Goal: Task Accomplishment & Management: Use online tool/utility

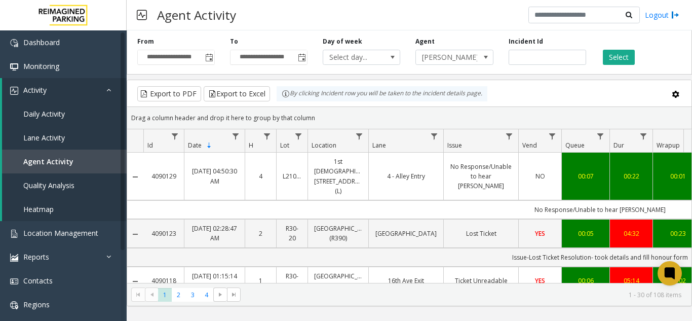
scroll to position [405, 0]
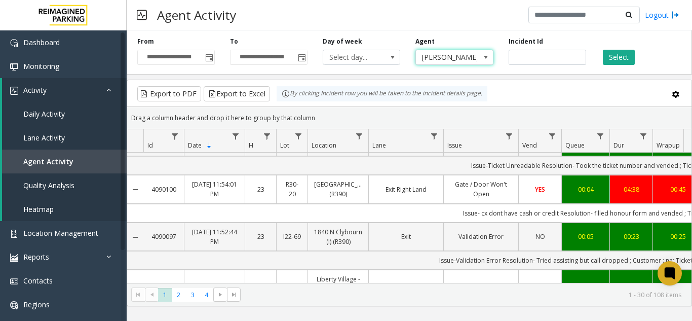
click at [479, 61] on span at bounding box center [486, 57] width 14 height 14
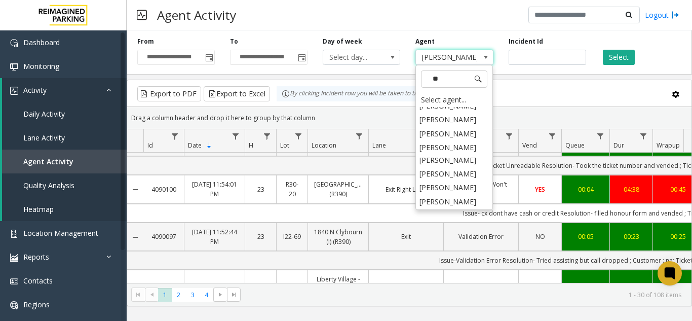
scroll to position [0, 0]
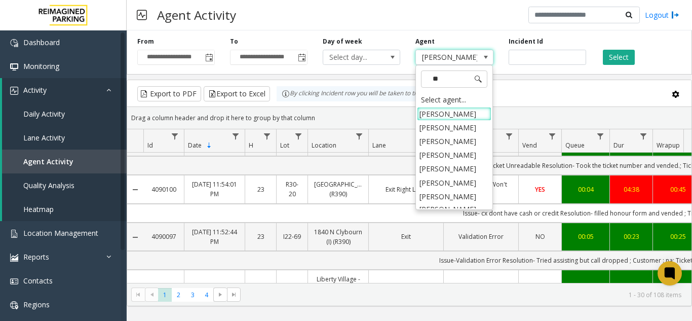
type input "*"
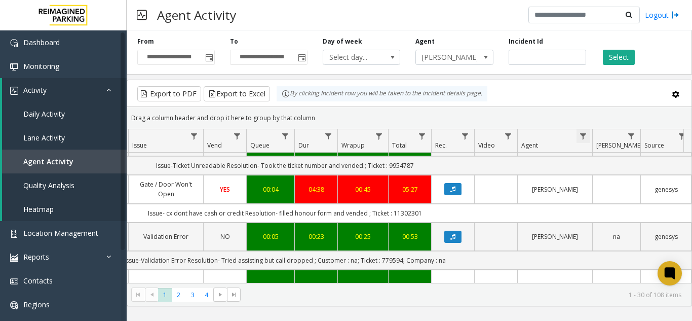
click at [583, 135] on span "Data table" at bounding box center [583, 136] width 8 height 8
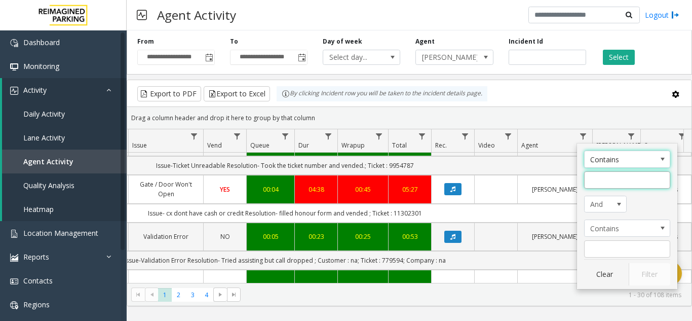
click at [594, 180] on input "Agent Filter" at bounding box center [627, 179] width 86 height 17
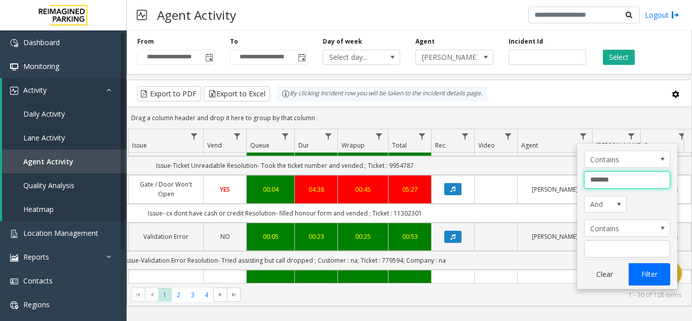
type input "*******"
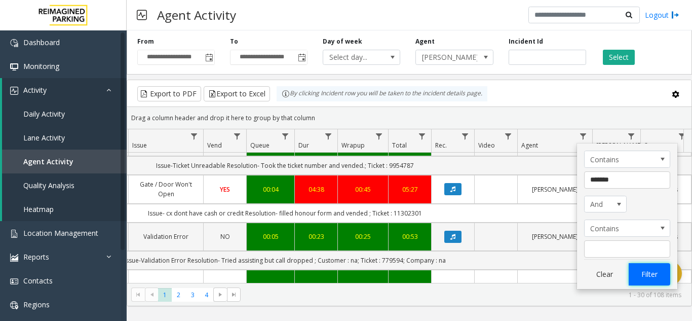
click at [647, 281] on button "Filter" at bounding box center [650, 274] width 42 height 22
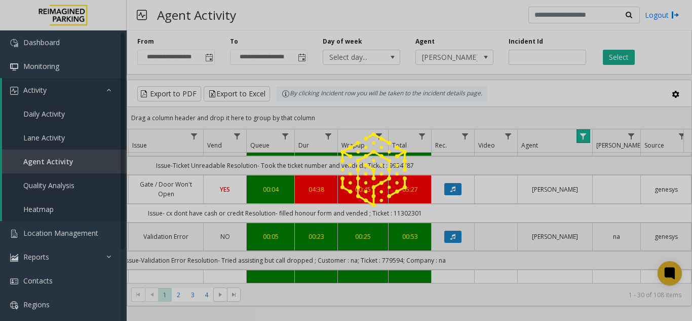
scroll to position [0, 315]
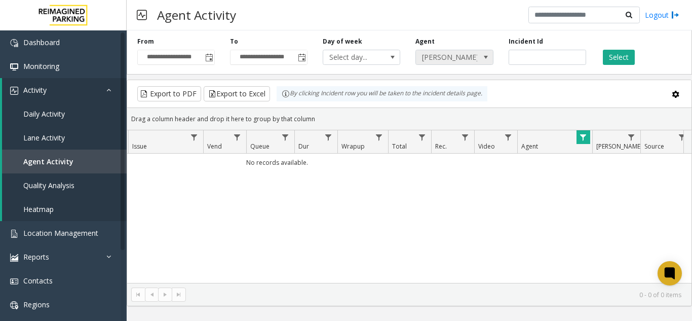
click at [445, 56] on span "[PERSON_NAME]" at bounding box center [446, 57] width 61 height 14
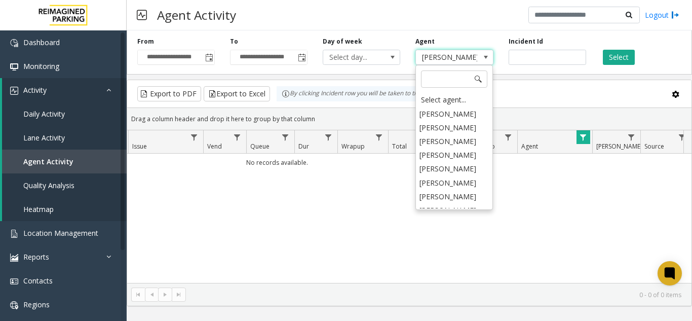
scroll to position [5046, 0]
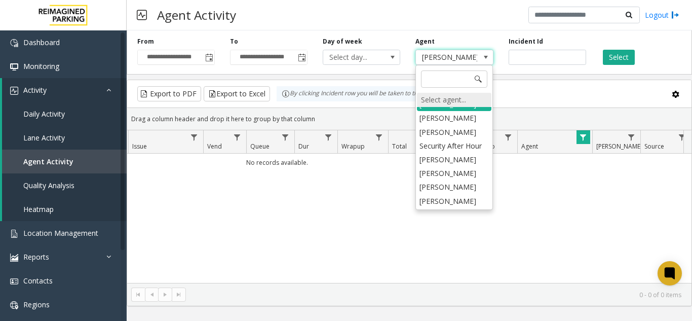
click at [444, 102] on div "Select agent..." at bounding box center [454, 100] width 74 height 14
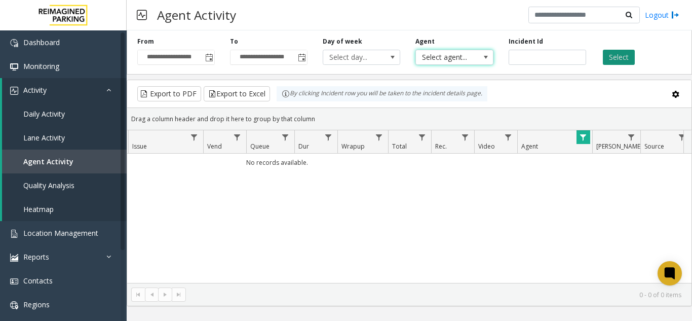
click at [620, 57] on button "Select" at bounding box center [619, 57] width 32 height 15
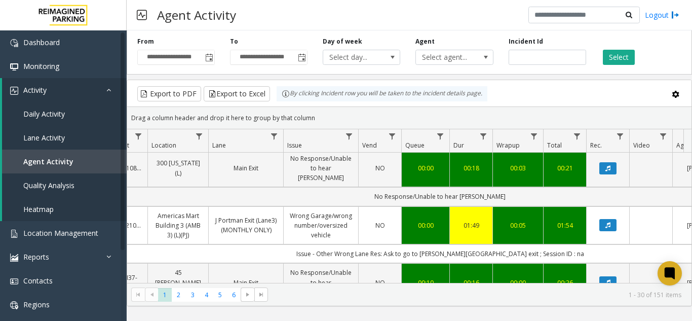
scroll to position [51, 117]
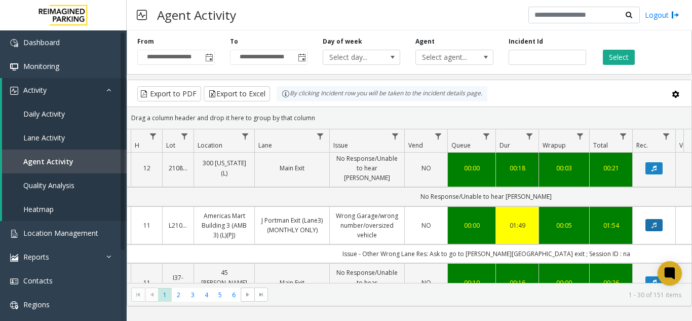
click at [653, 219] on button "Data table" at bounding box center [654, 225] width 17 height 12
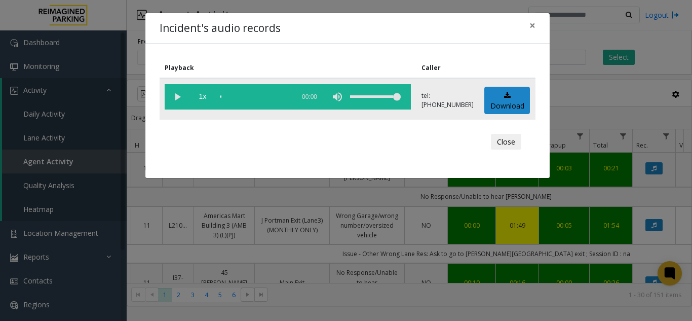
click at [177, 96] on vg-play-pause at bounding box center [177, 96] width 25 height 25
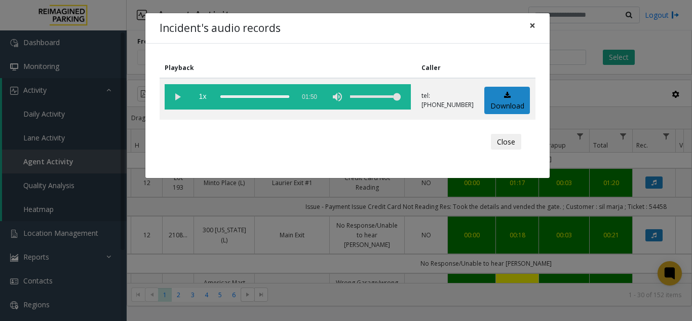
drag, startPoint x: 533, startPoint y: 23, endPoint x: 528, endPoint y: 31, distance: 10.0
click at [533, 23] on span "×" at bounding box center [533, 25] width 6 height 14
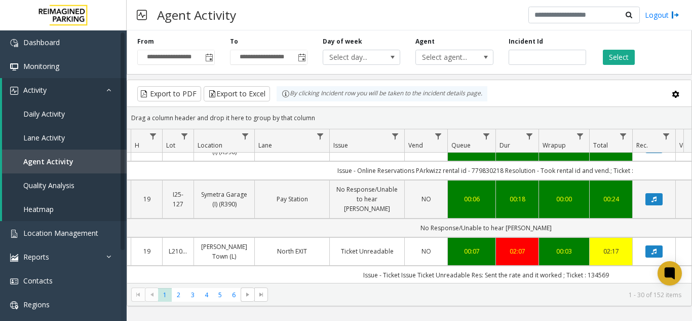
scroll to position [659, 114]
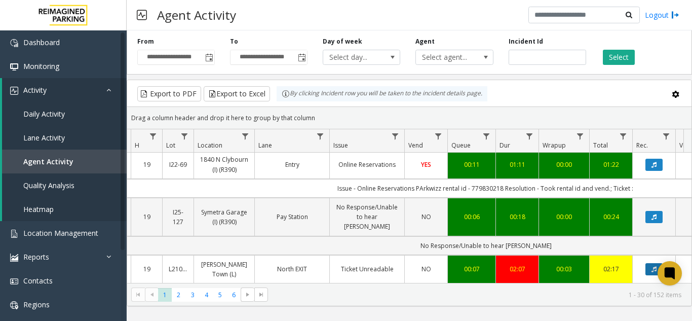
click at [652, 266] on icon "Data table" at bounding box center [654, 269] width 5 height 6
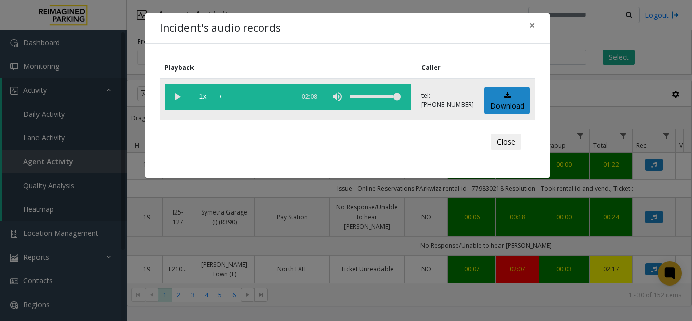
click at [176, 100] on vg-play-pause at bounding box center [177, 96] width 25 height 25
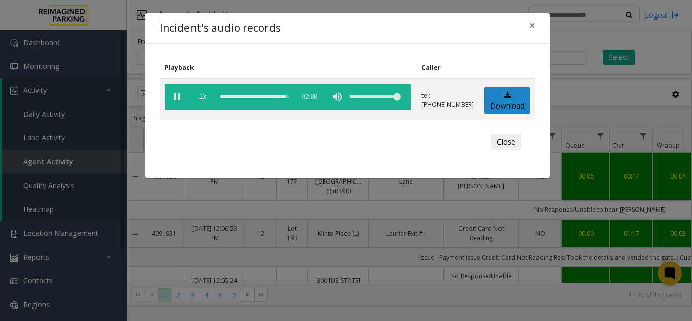
scroll to position [659, 114]
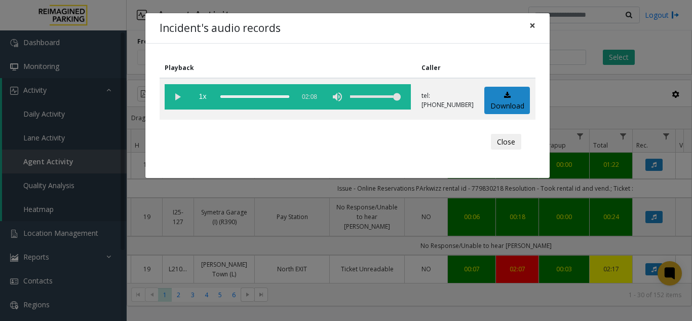
drag, startPoint x: 529, startPoint y: 22, endPoint x: 524, endPoint y: 27, distance: 6.5
click at [529, 22] on button "×" at bounding box center [532, 25] width 20 height 25
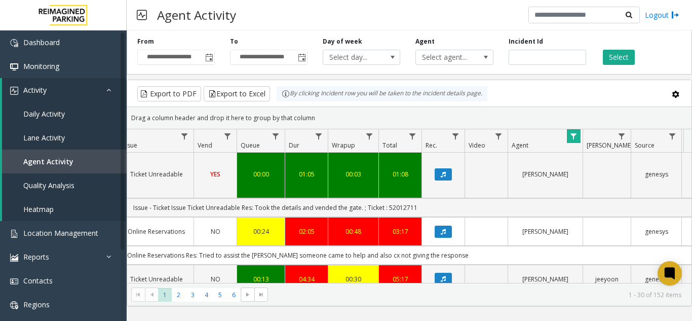
scroll to position [0, 0]
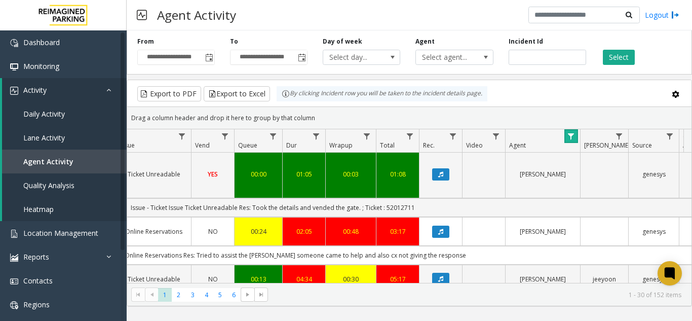
click at [574, 142] on link "Data table" at bounding box center [572, 136] width 14 height 14
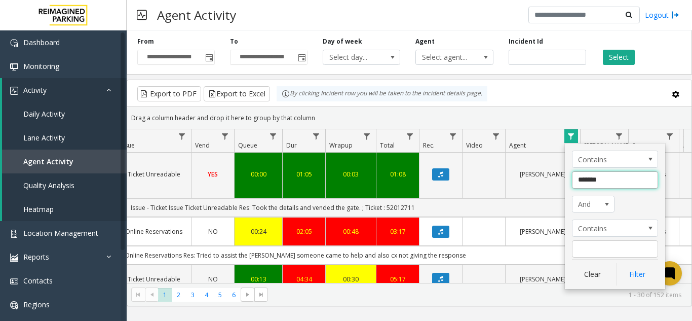
click at [600, 181] on input "*******" at bounding box center [615, 179] width 86 height 17
click at [588, 181] on input "*******" at bounding box center [615, 179] width 86 height 17
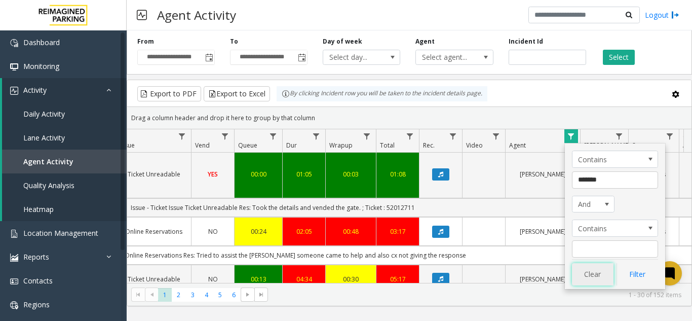
click at [596, 270] on button "Clear" at bounding box center [593, 274] width 42 height 22
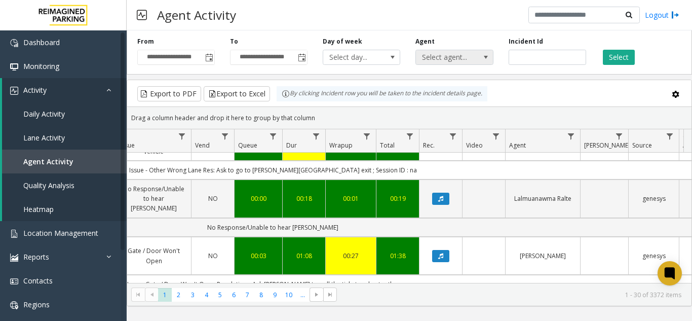
click at [461, 60] on span "Select agent..." at bounding box center [446, 57] width 61 height 14
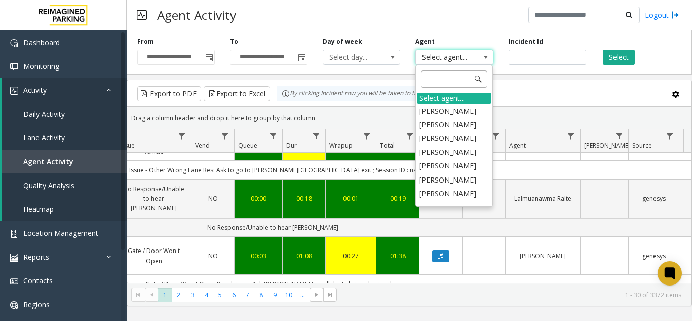
click at [445, 84] on input at bounding box center [454, 78] width 66 height 17
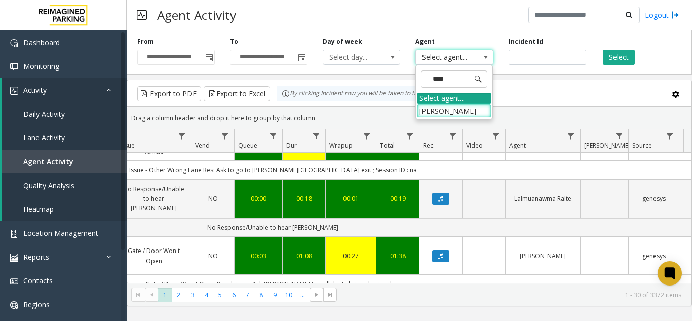
type input "*****"
click at [477, 111] on li "[PERSON_NAME]" at bounding box center [454, 111] width 74 height 14
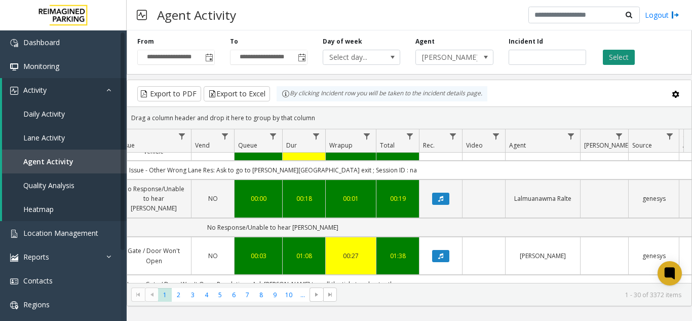
click at [623, 57] on button "Select" at bounding box center [619, 57] width 32 height 15
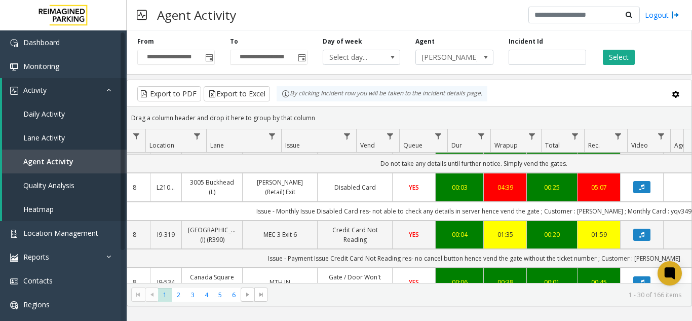
scroll to position [0, 126]
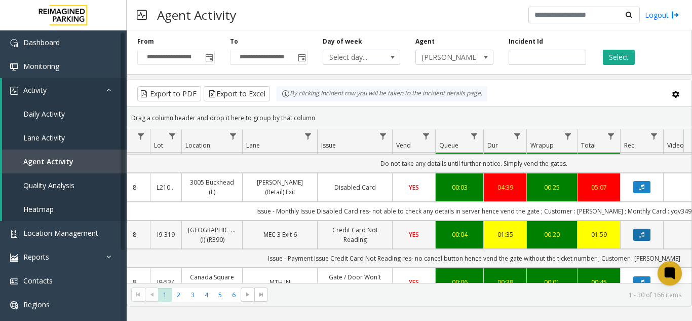
click at [640, 232] on icon "Data table" at bounding box center [642, 235] width 5 height 6
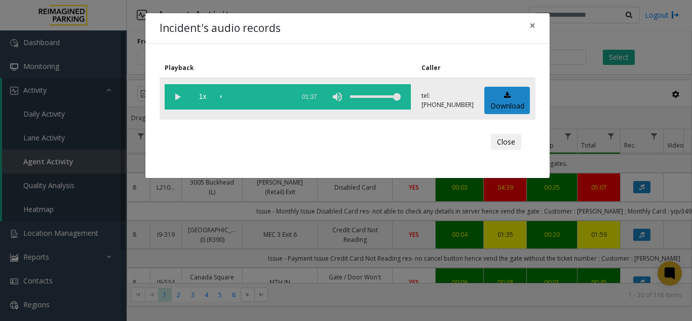
click at [181, 95] on vg-play-pause at bounding box center [177, 96] width 25 height 25
click at [533, 26] on span "×" at bounding box center [533, 25] width 6 height 14
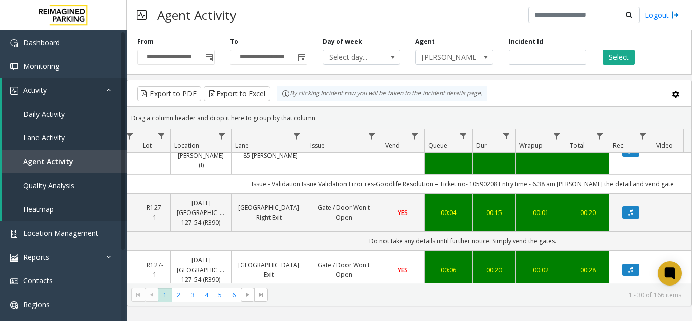
scroll to position [1426, 137]
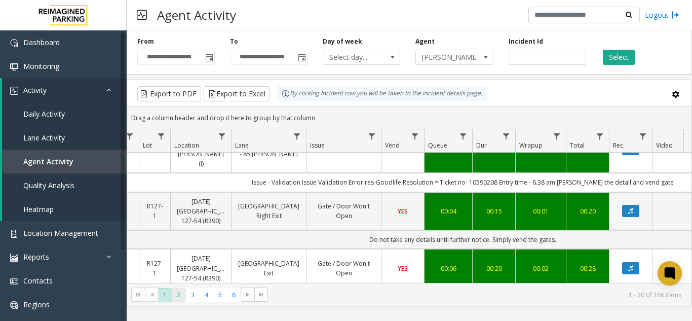
click at [181, 298] on span "2" at bounding box center [179, 295] width 14 height 14
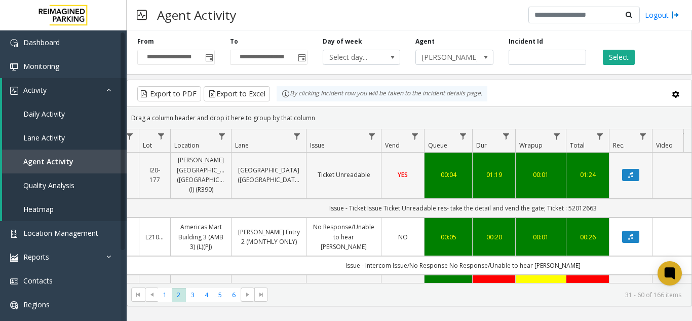
scroll to position [355, 137]
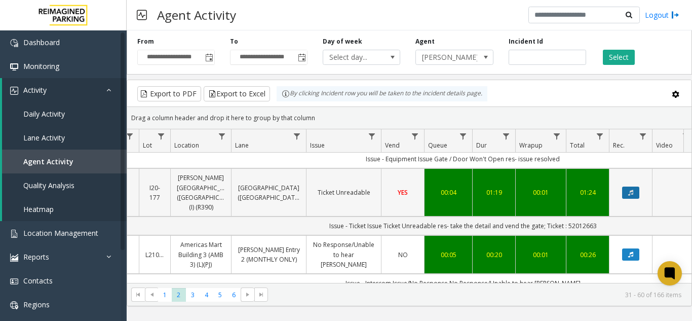
click at [634, 199] on button "Data table" at bounding box center [630, 192] width 17 height 12
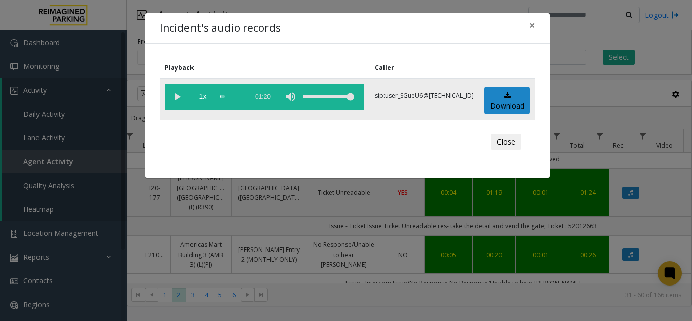
click at [180, 98] on vg-play-pause at bounding box center [177, 96] width 25 height 25
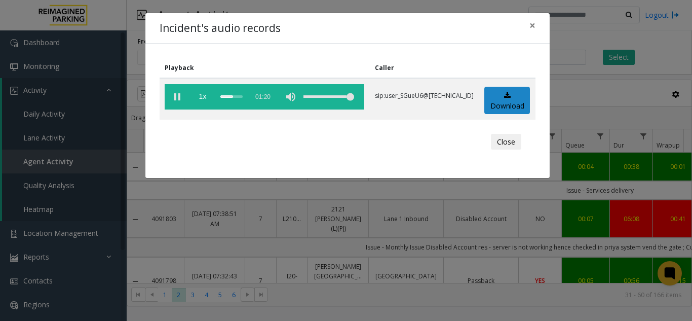
scroll to position [355, 137]
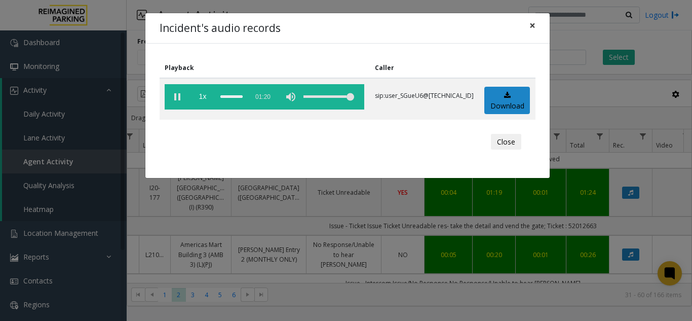
click at [530, 26] on span "×" at bounding box center [533, 25] width 6 height 14
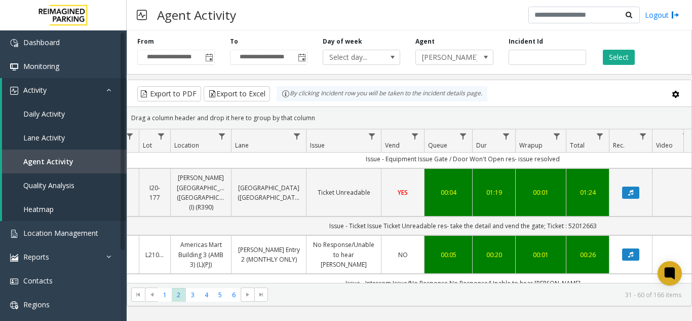
scroll to position [0, 0]
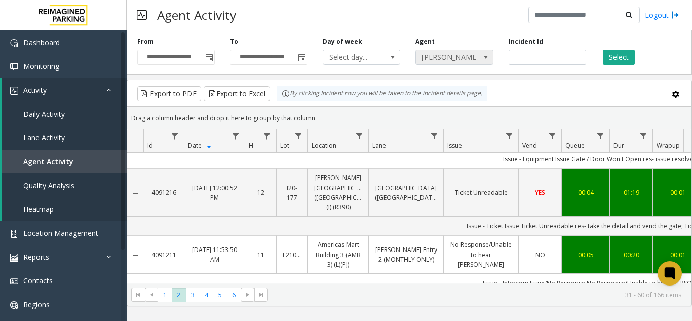
click at [445, 56] on span "[PERSON_NAME]" at bounding box center [446, 57] width 61 height 14
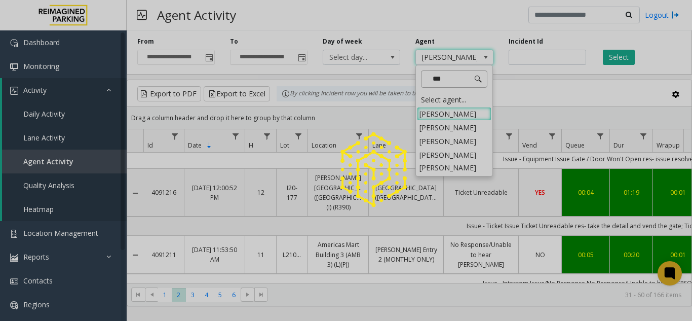
type input "****"
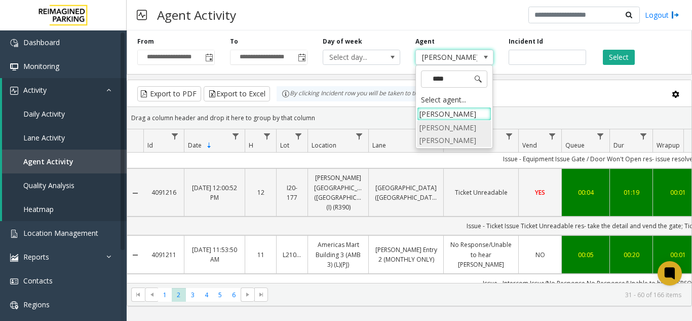
click at [439, 138] on li "[PERSON_NAME] [PERSON_NAME]" at bounding box center [454, 134] width 74 height 26
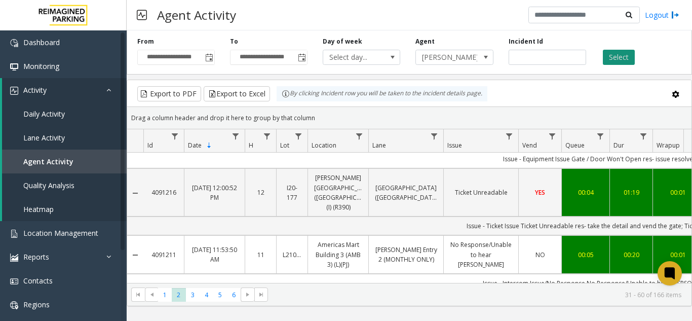
click at [610, 58] on button "Select" at bounding box center [619, 57] width 32 height 15
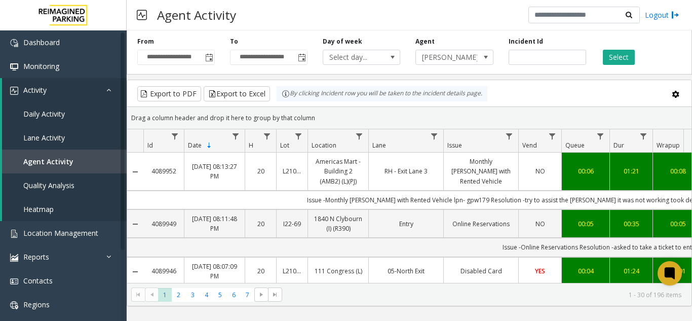
click at [530, 297] on kendo-pager-info "1 - 30 of 196 items" at bounding box center [484, 294] width 393 height 9
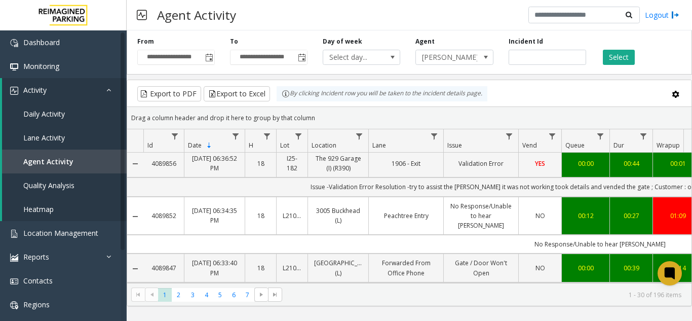
scroll to position [1064, 0]
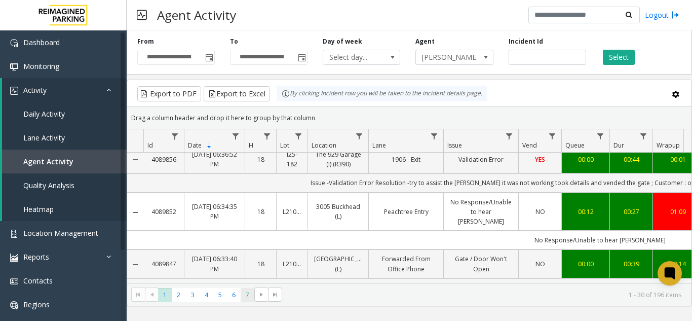
click at [245, 291] on span "7" at bounding box center [248, 295] width 14 height 14
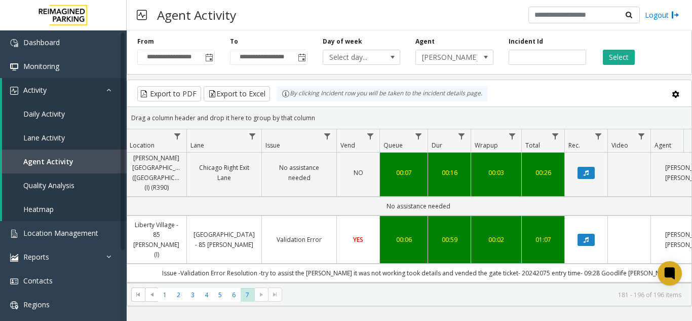
scroll to position [723, 182]
